Goal: Task Accomplishment & Management: Complete application form

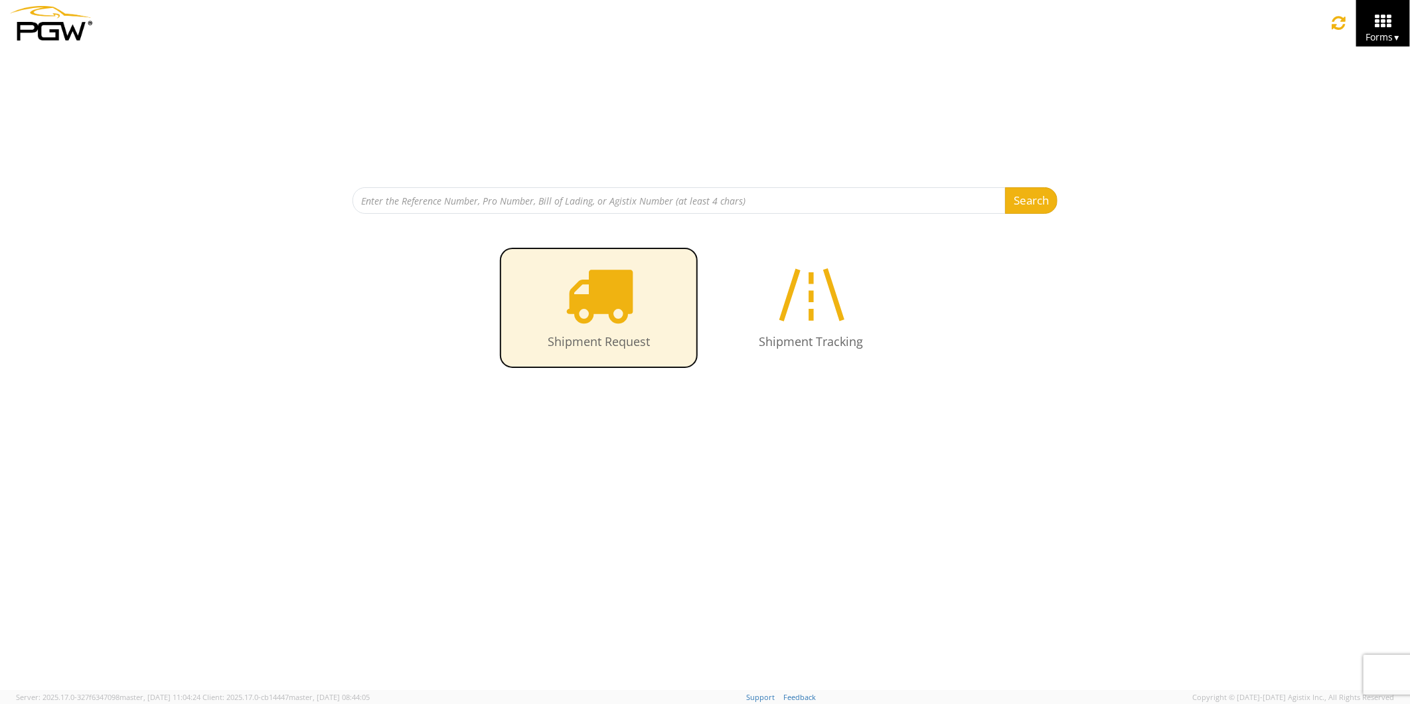
click at [595, 309] on icon at bounding box center [599, 294] width 68 height 68
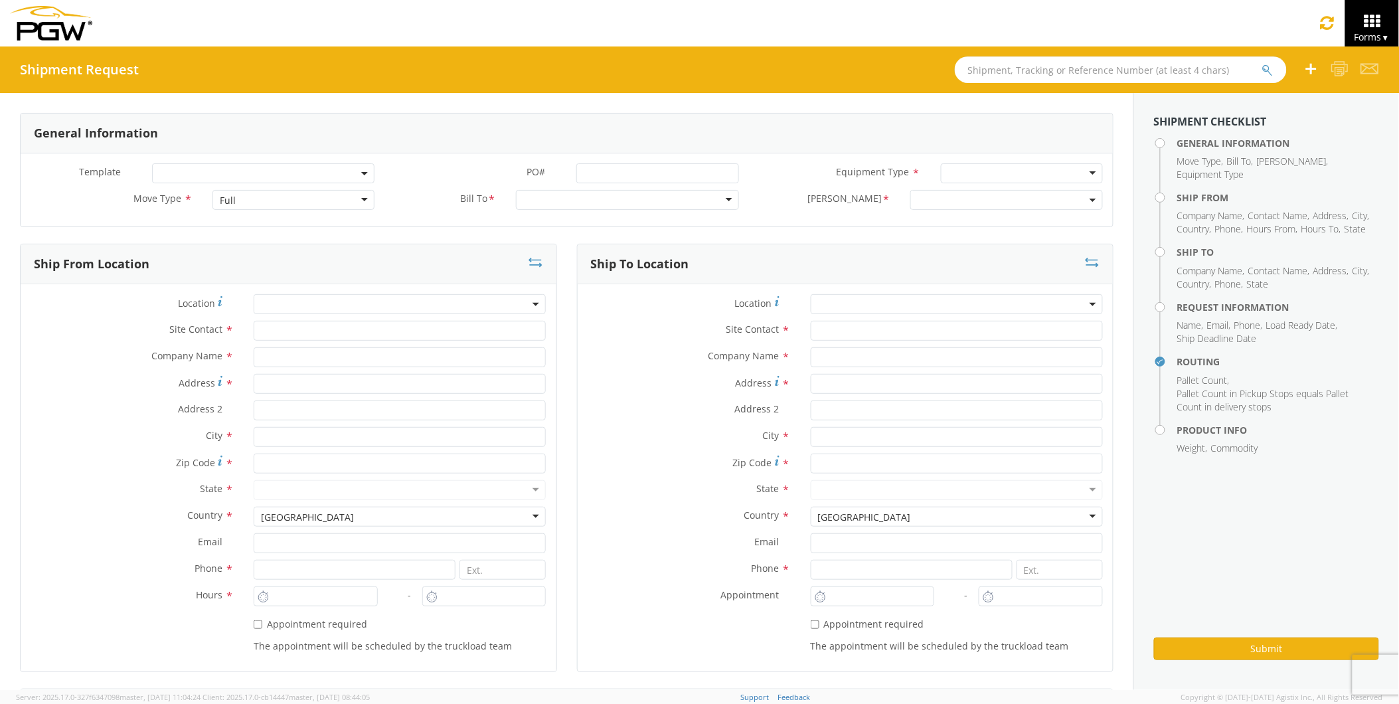
click at [992, 70] on input "text" at bounding box center [1121, 69] width 332 height 27
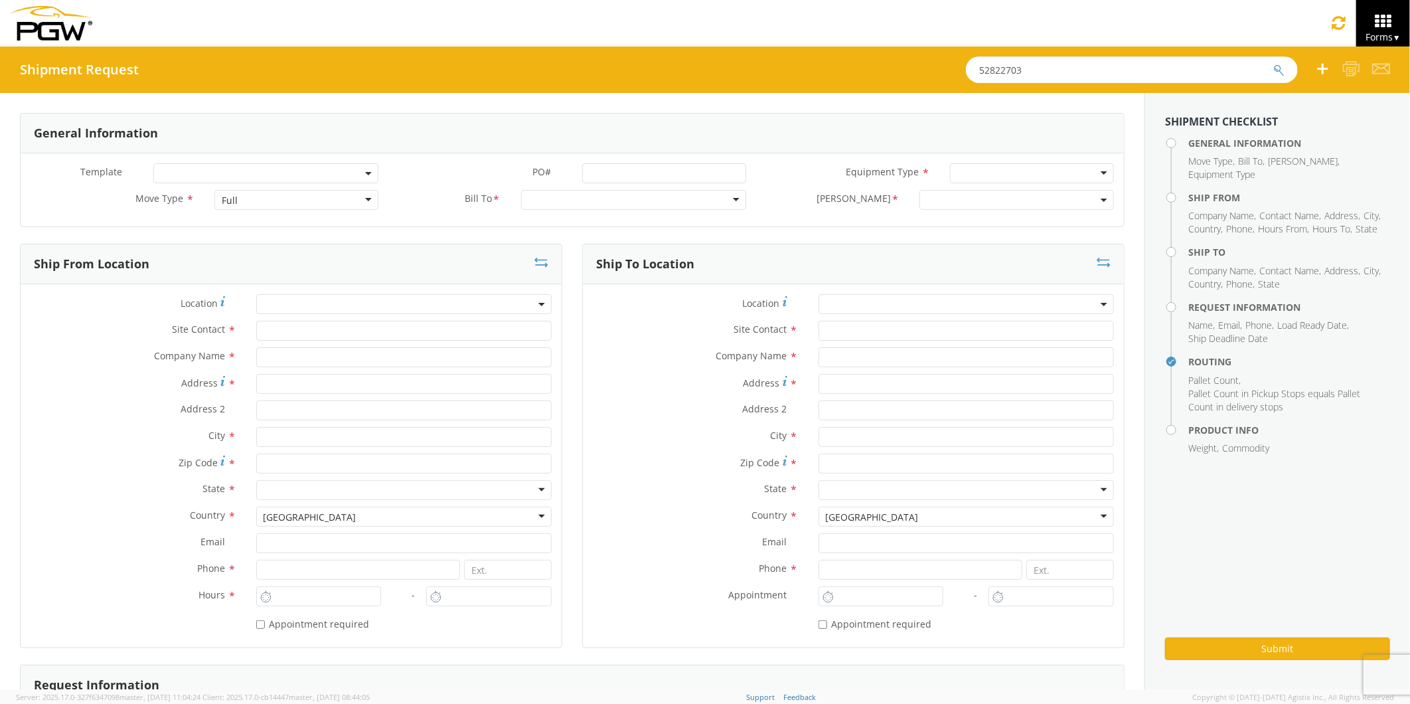
type input "52822703"
click at [1273, 63] on button "submit" at bounding box center [1278, 71] width 11 height 16
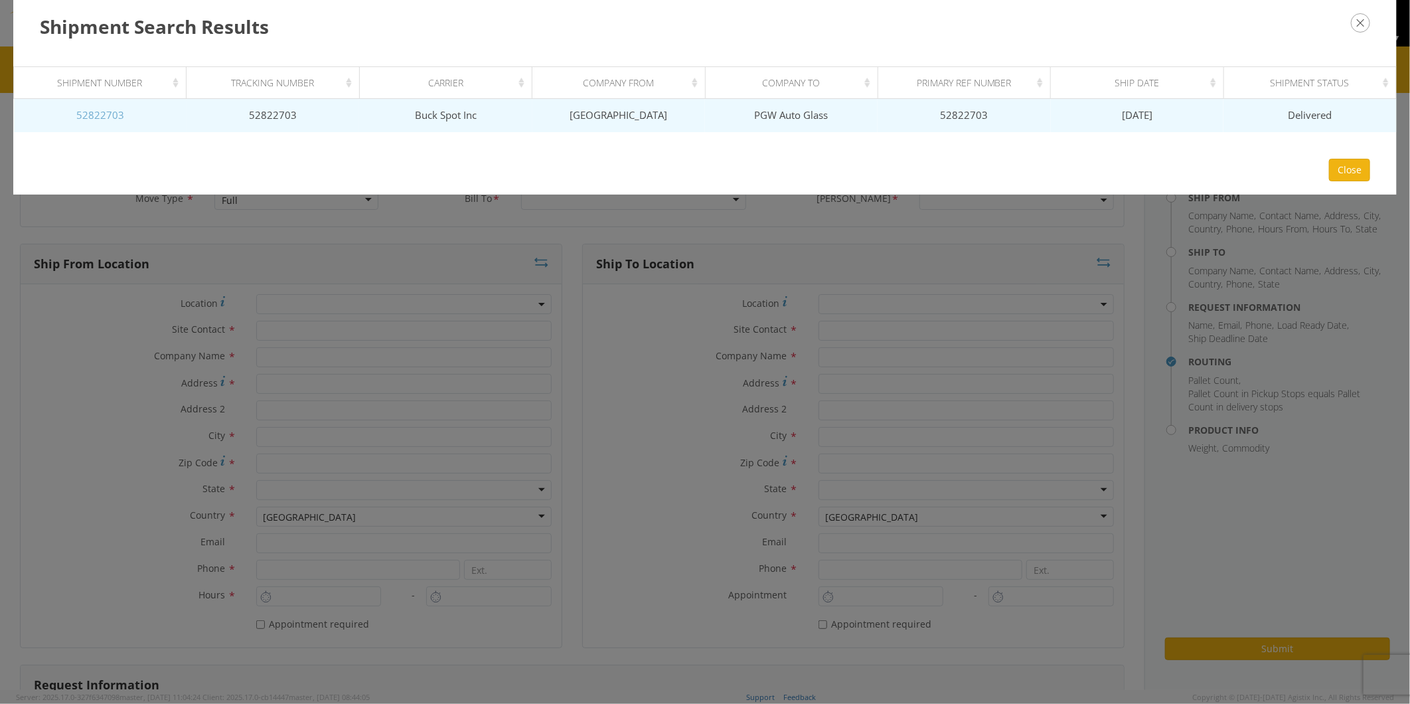
click at [104, 113] on link "52822703" at bounding box center [100, 114] width 48 height 13
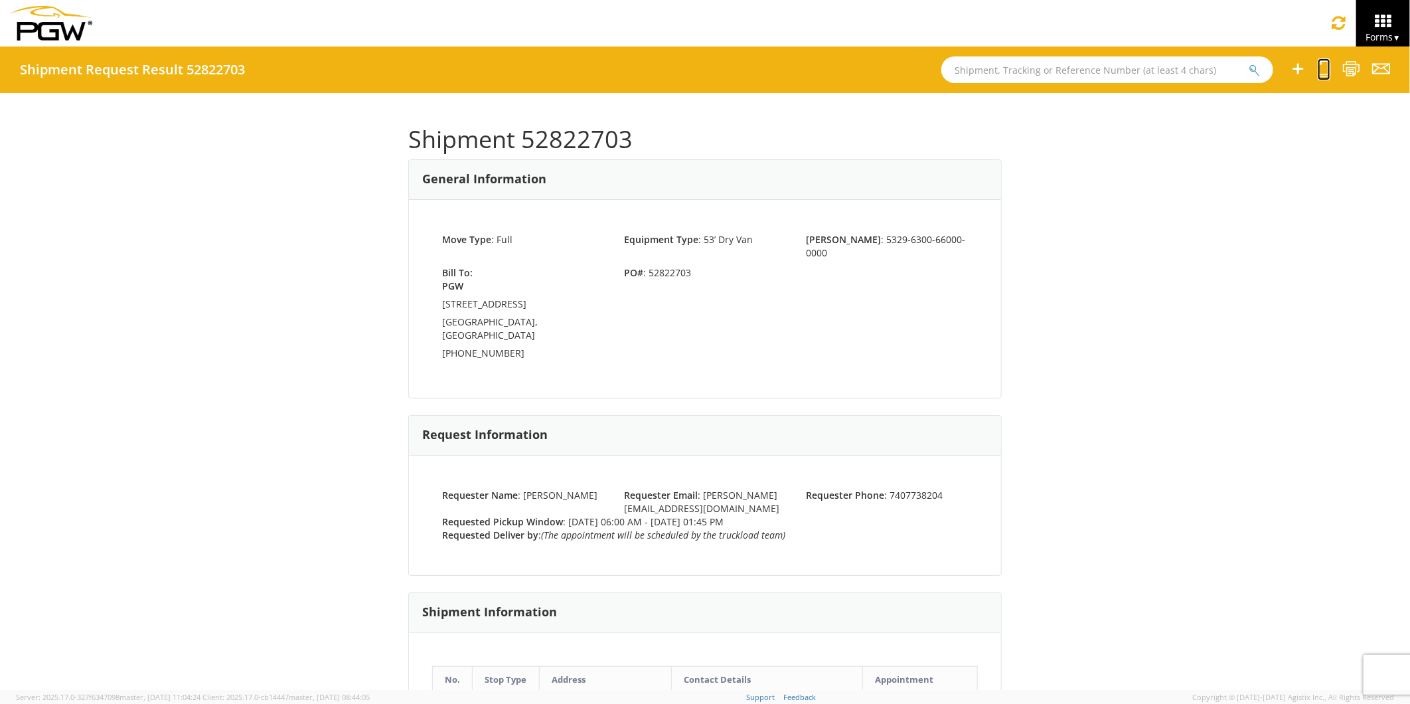
click at [1324, 72] on icon at bounding box center [1324, 68] width 13 height 17
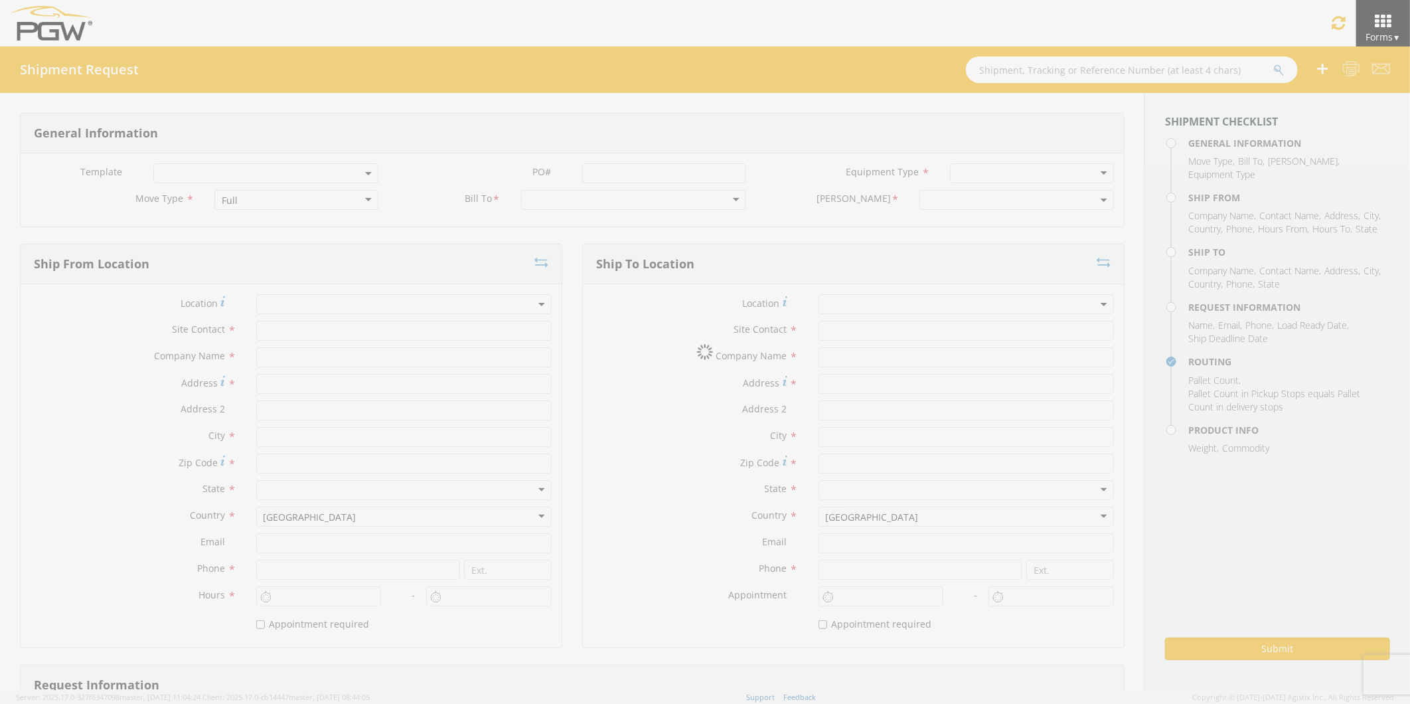
select select
type input "[PERSON_NAME]"
type input "[GEOGRAPHIC_DATA]"
type input "[STREET_ADDRESS][PERSON_NAME]"
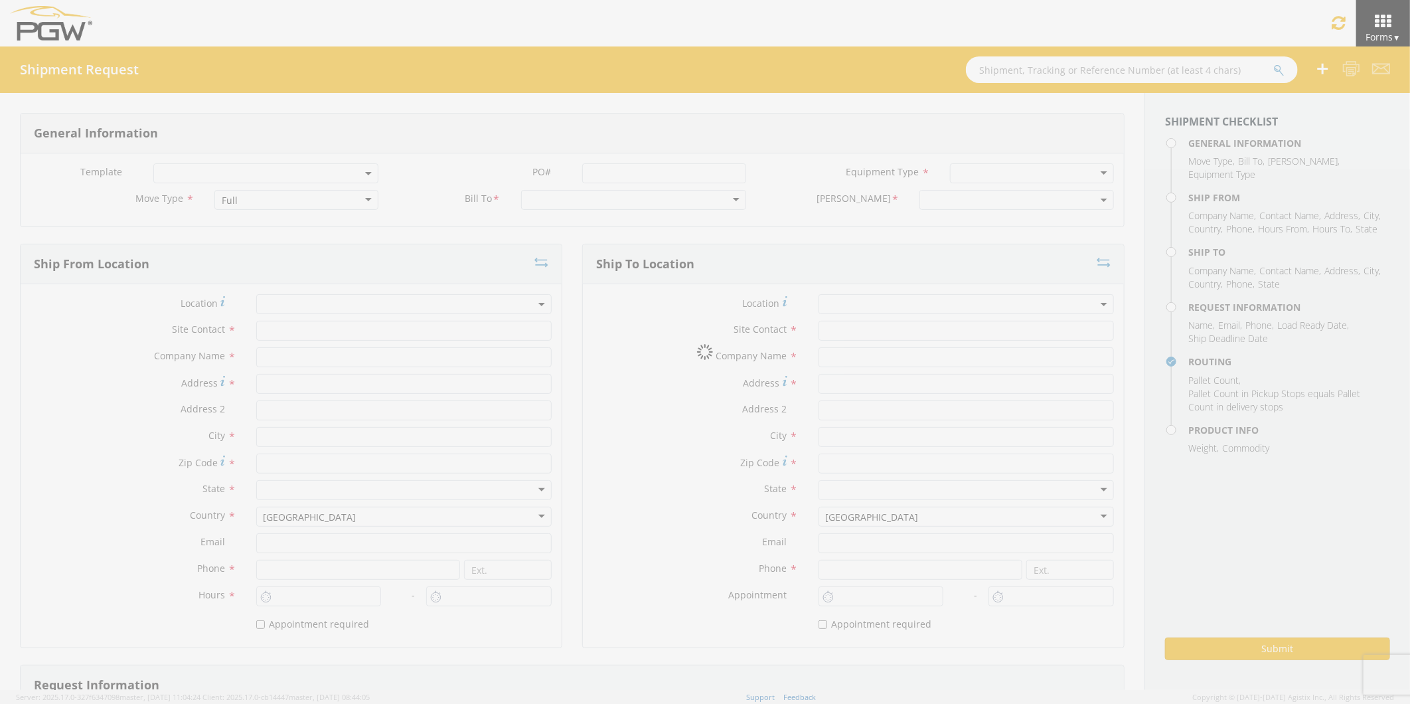
type input "Chillicothe"
type input "45601"
type input "[EMAIL_ADDRESS][PERSON_NAME][DOMAIN_NAME]"
type input "[PHONE_NUMBER]"
type input "6:00 AM"
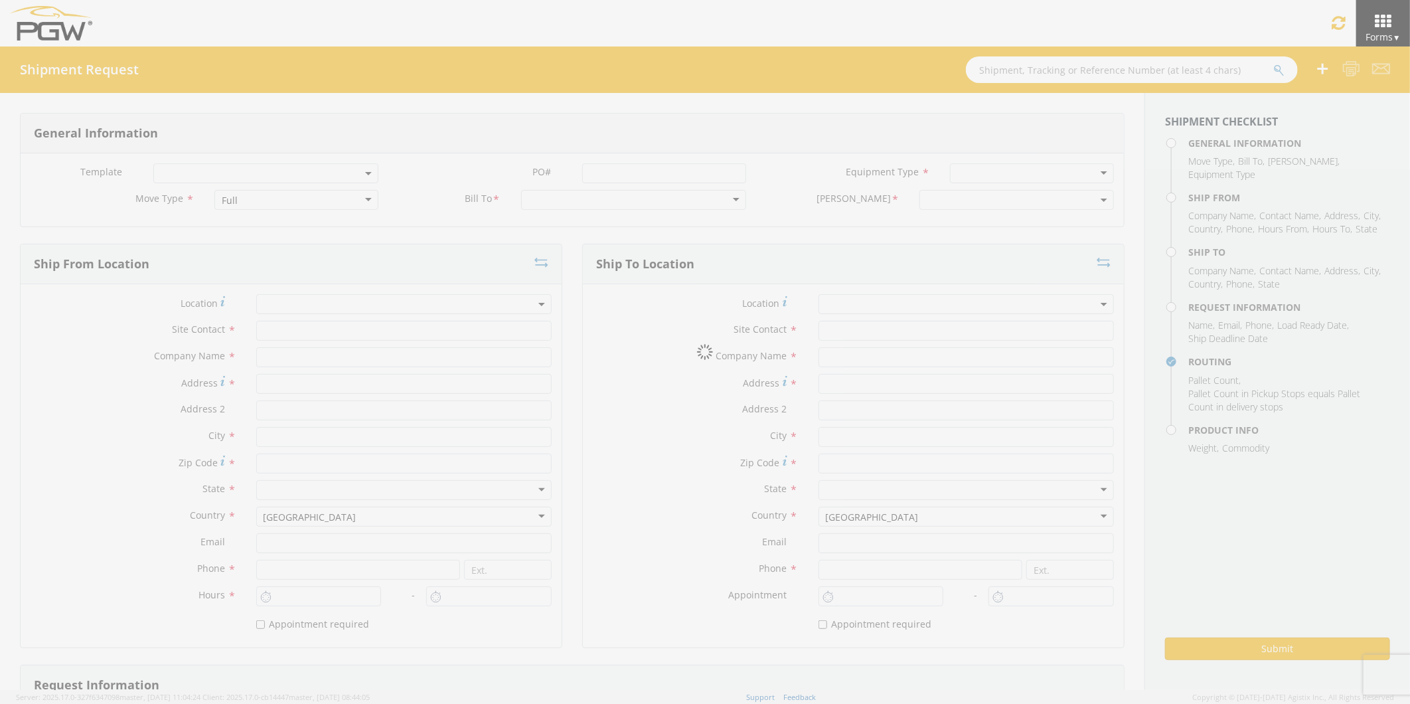
type input "1:45 PM"
select select
type input "[PERSON_NAME]"
type input "PGW Auto Glass"
type input "[STREET_ADDRESS]"
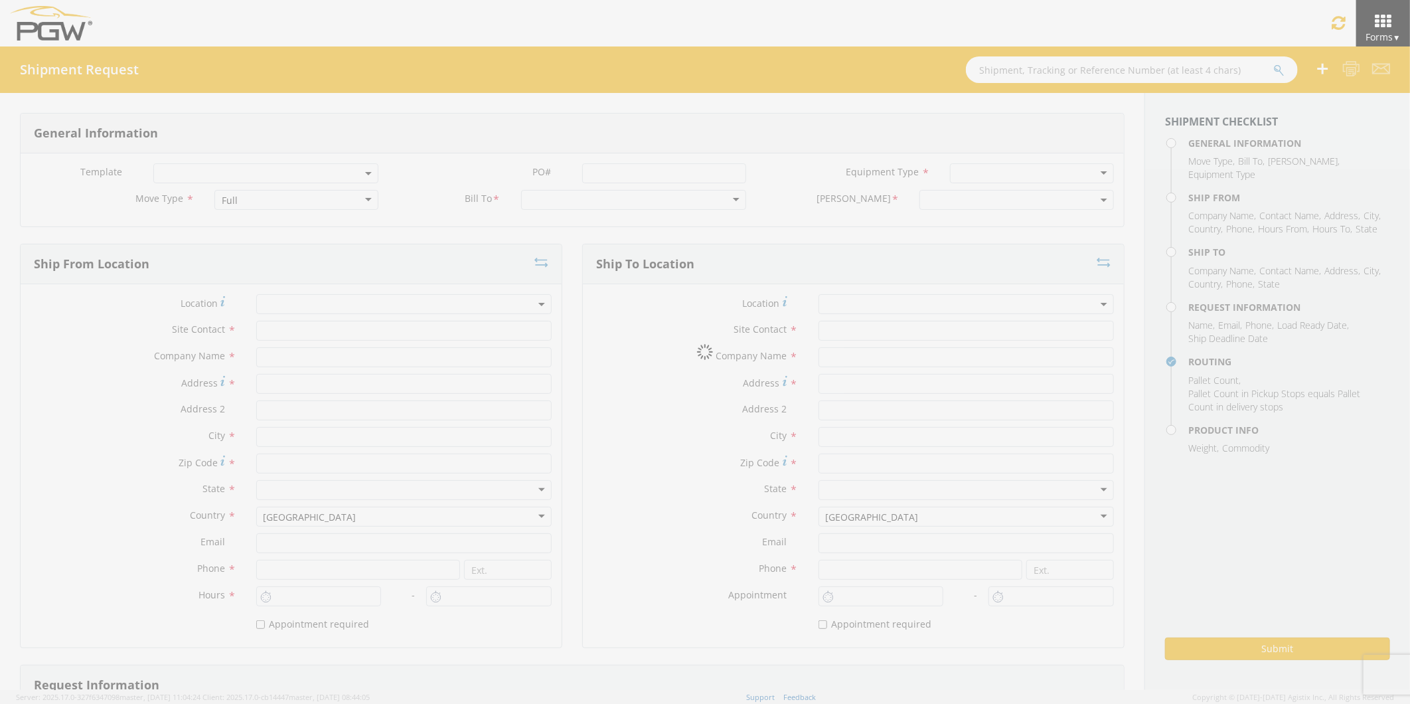
type input "PITTSTON"
type input "18640"
type input "[EMAIL_ADDRESS][DOMAIN_NAME]"
type input "[PHONE_NUMBER]"
type input "[PERSON_NAME]"
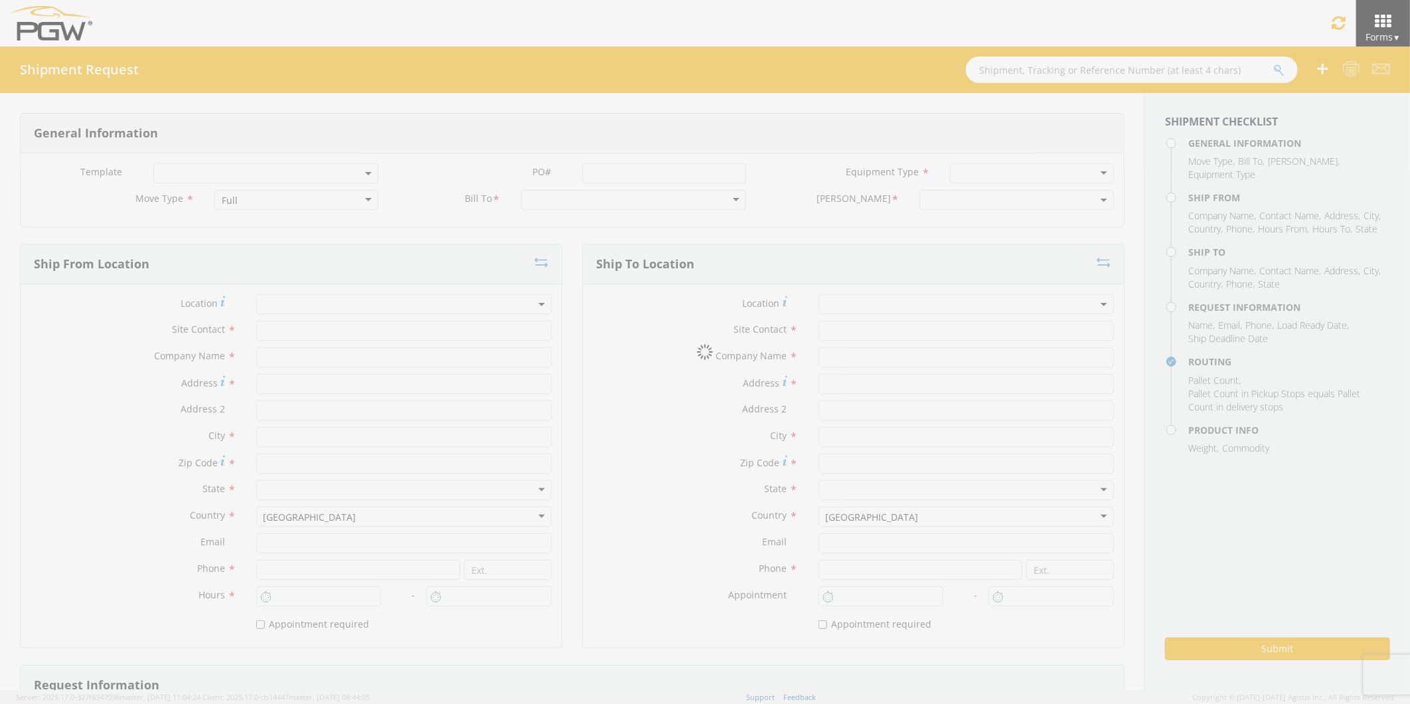
type input "[EMAIL_ADDRESS][PERSON_NAME][DOMAIN_NAME]"
checkbox input "true"
type input "7407738204"
type input "15000"
type input "44"
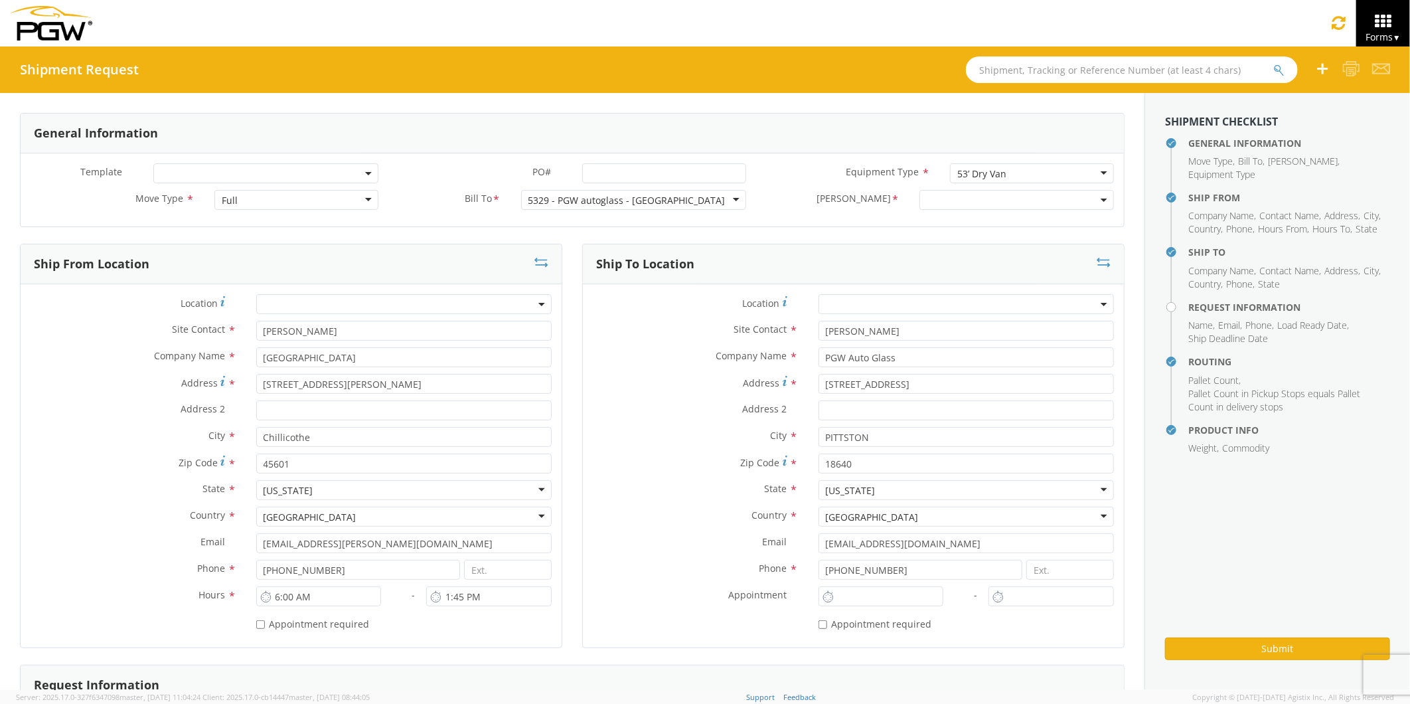
select select "5329-6300-66000-0000"
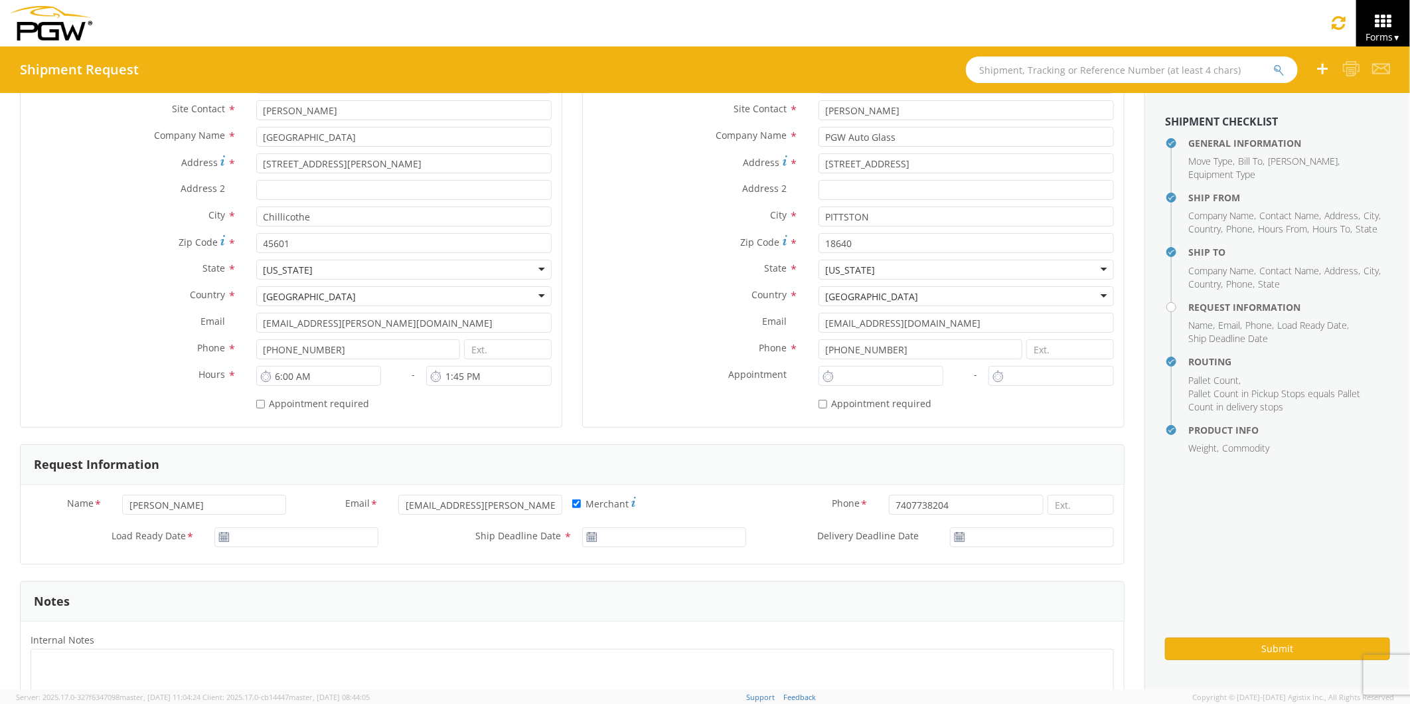
scroll to position [221, 0]
click at [240, 540] on input "[DATE]" at bounding box center [296, 536] width 164 height 20
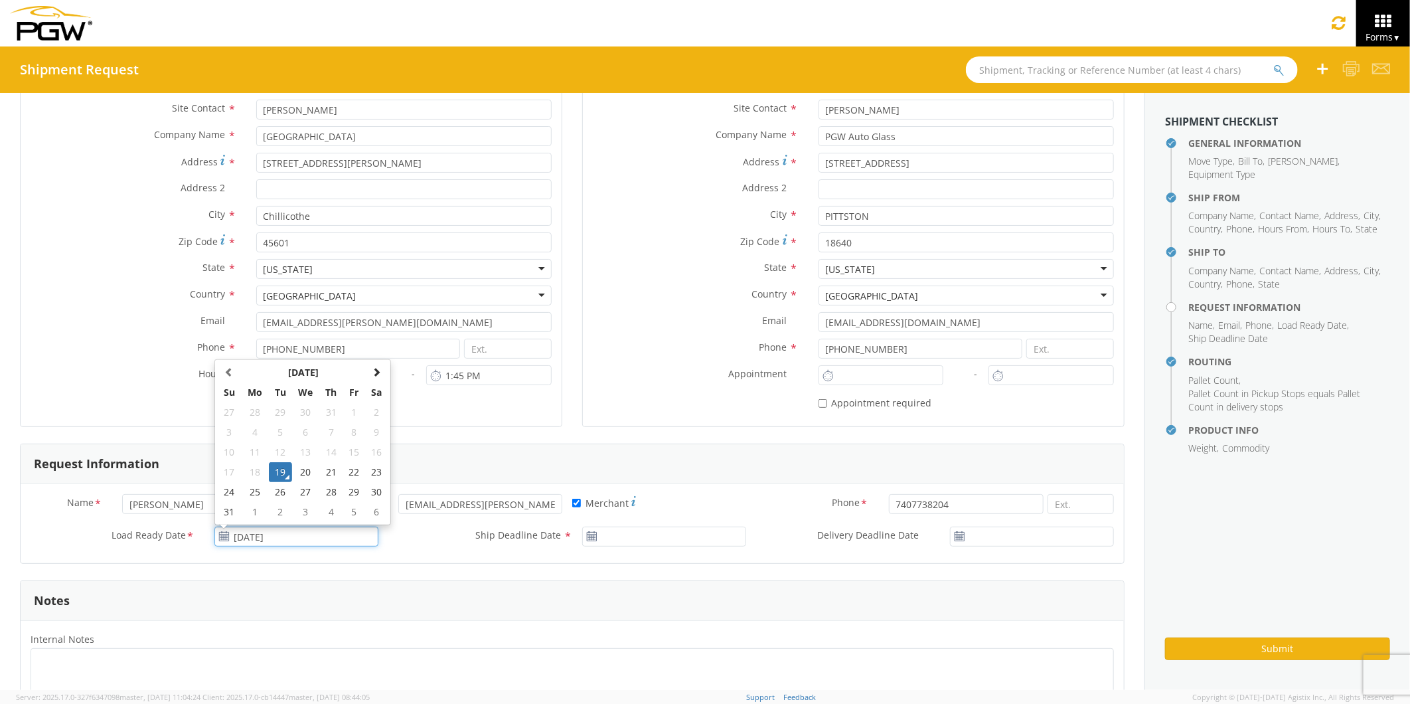
drag, startPoint x: 327, startPoint y: 475, endPoint x: 403, endPoint y: 501, distance: 80.6
click at [327, 475] on td "21" at bounding box center [330, 472] width 23 height 20
type input "[DATE]"
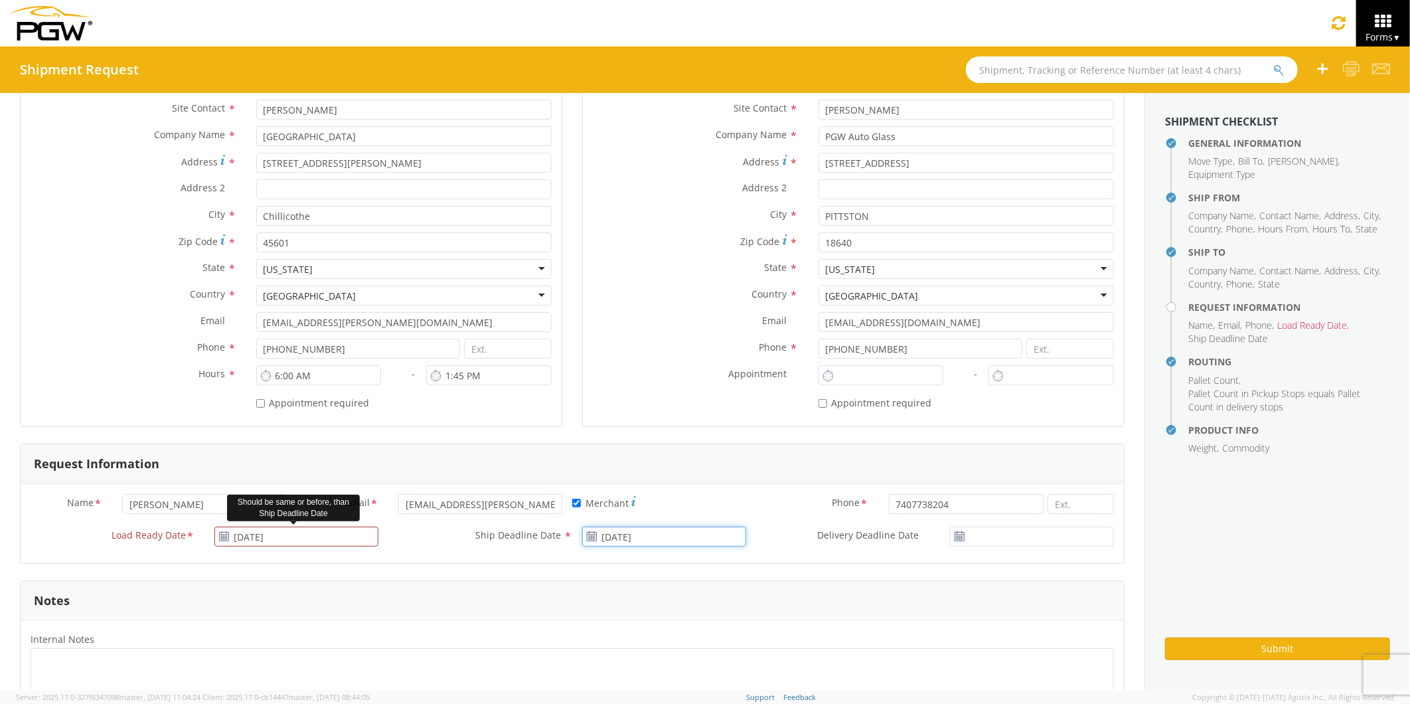
click at [607, 538] on input "[DATE]" at bounding box center [664, 536] width 164 height 20
click at [693, 469] on td "21" at bounding box center [698, 472] width 23 height 20
type input "[DATE]"
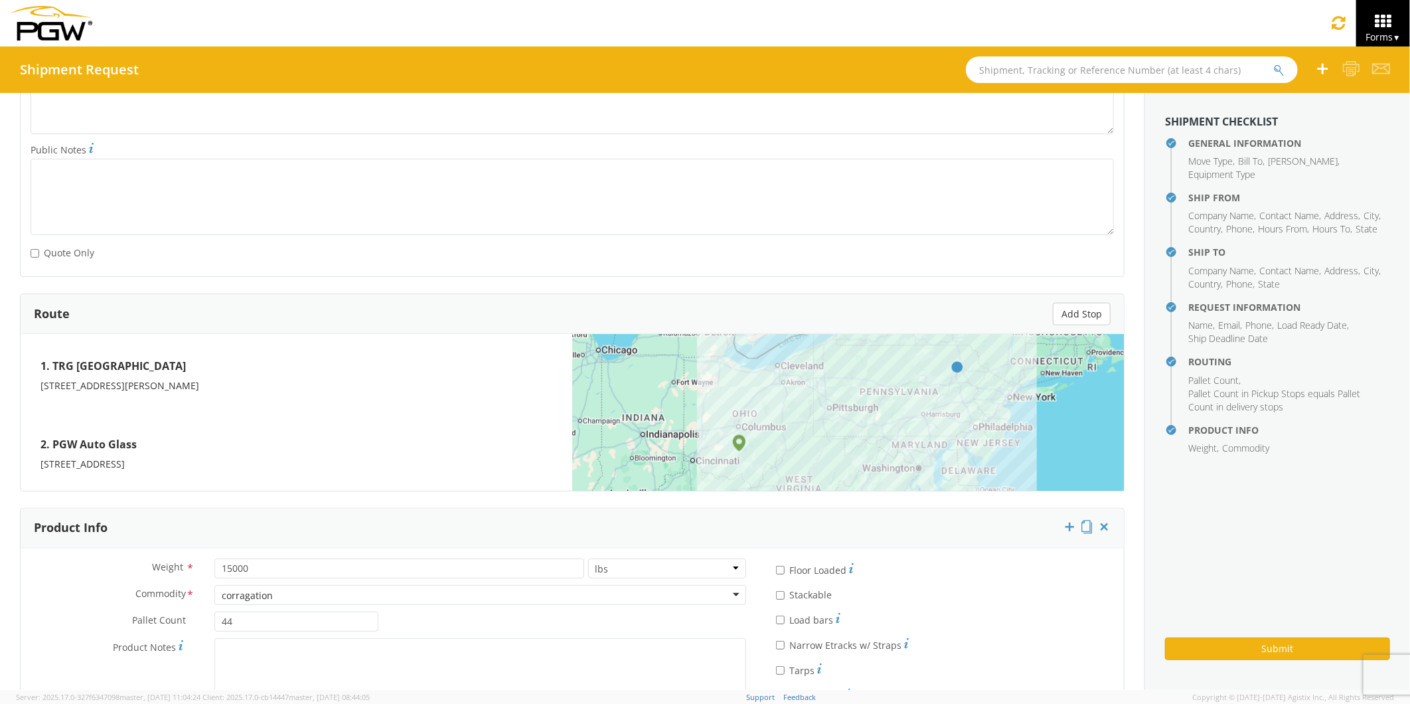
scroll to position [883, 0]
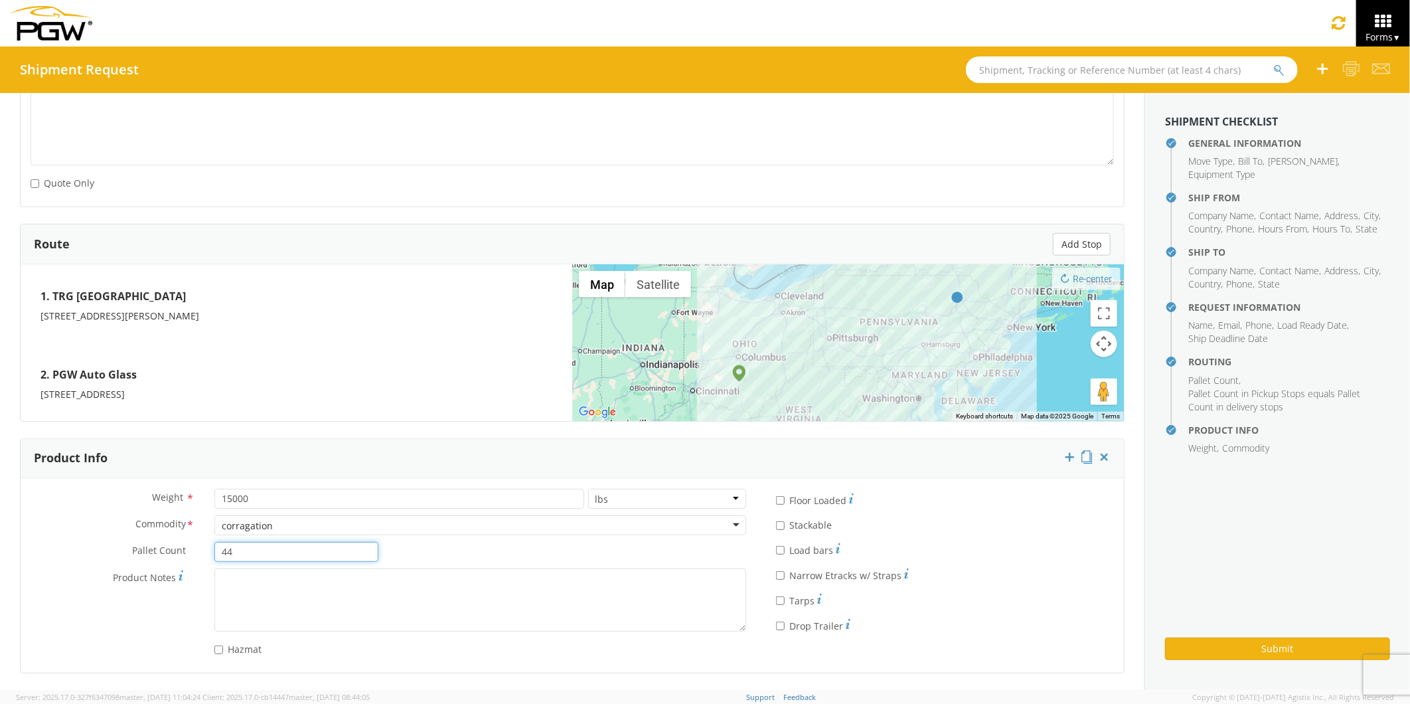
drag, startPoint x: 216, startPoint y: 552, endPoint x: 169, endPoint y: 556, distance: 46.6
click at [169, 556] on div "Pallet Count * 44" at bounding box center [205, 552] width 368 height 20
type input "16"
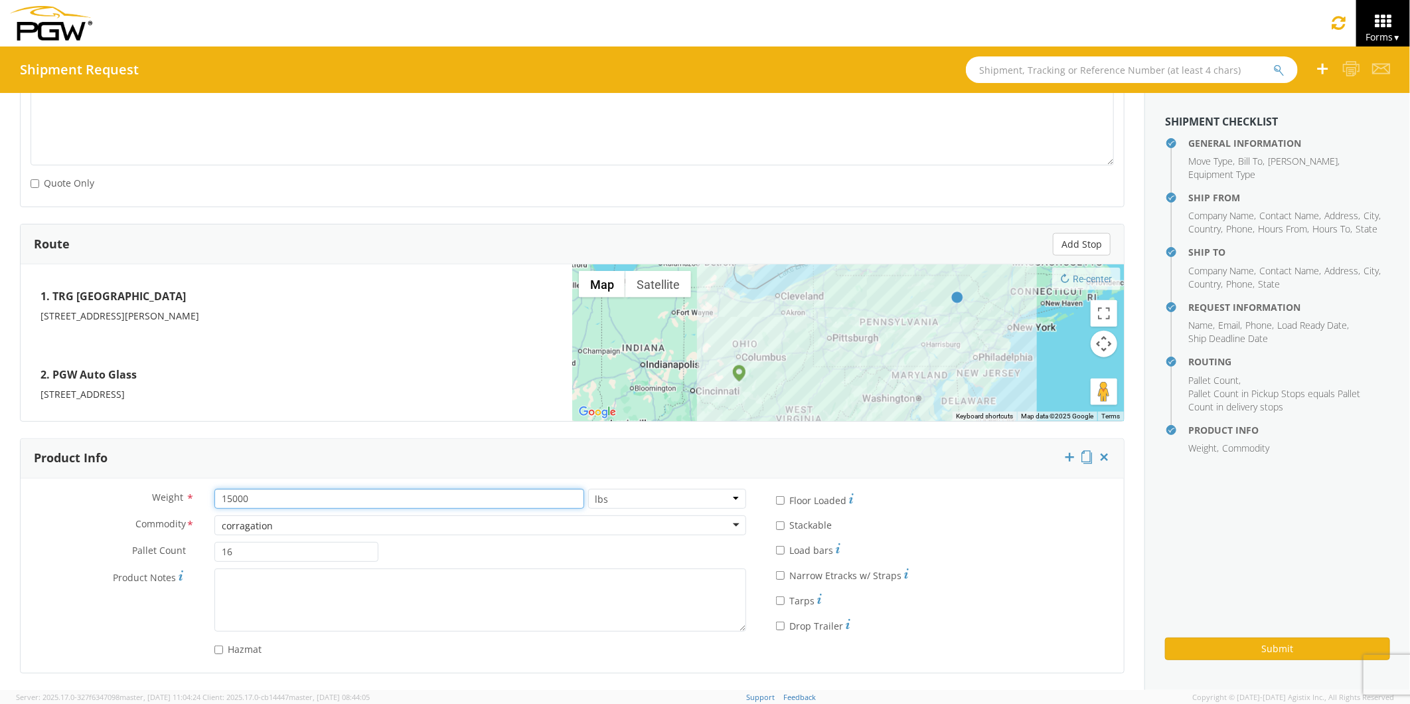
drag, startPoint x: 252, startPoint y: 500, endPoint x: 179, endPoint y: 499, distance: 73.0
click at [179, 499] on div "Weight * 15000 lbs kgs" at bounding box center [389, 499] width 736 height 20
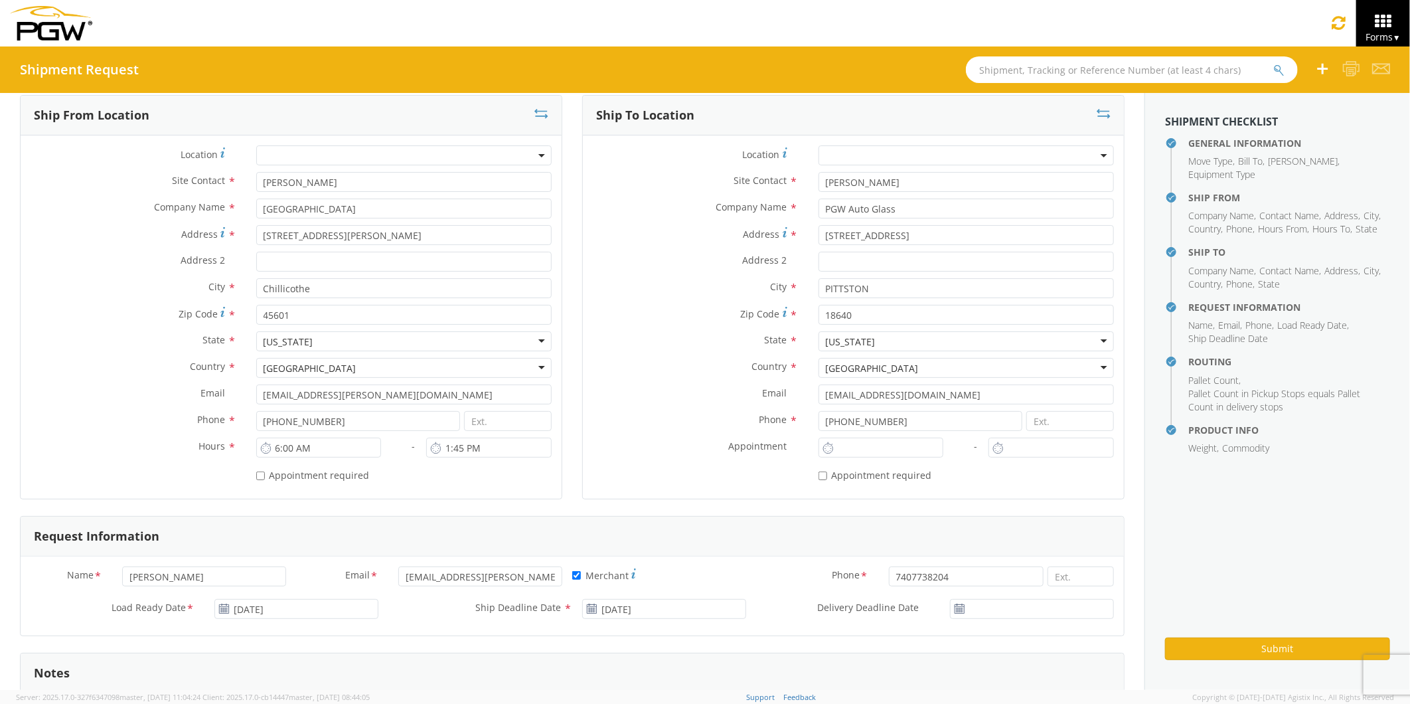
scroll to position [0, 0]
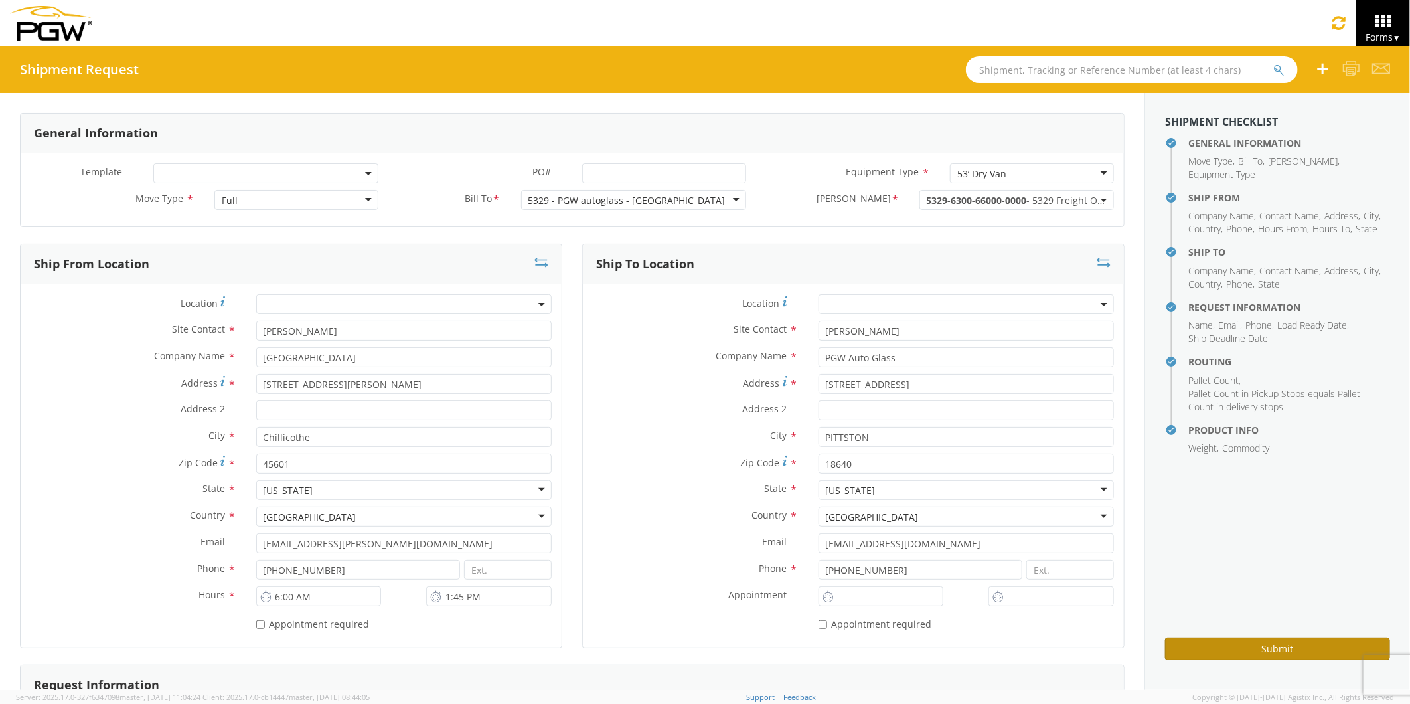
type input "1600"
click at [1243, 648] on button "Submit" at bounding box center [1277, 648] width 225 height 23
